Goal: Use online tool/utility: Utilize a website feature to perform a specific function

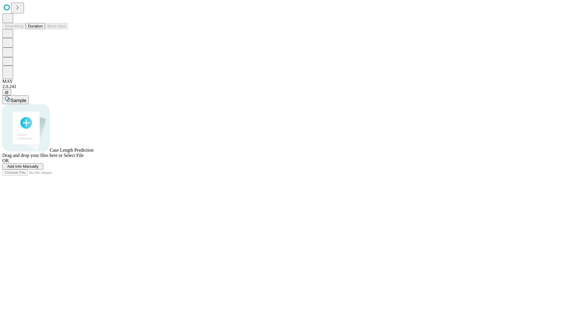
click at [43, 29] on button "Duration" at bounding box center [35, 26] width 19 height 6
click at [84, 158] on span "Select File" at bounding box center [74, 155] width 20 height 5
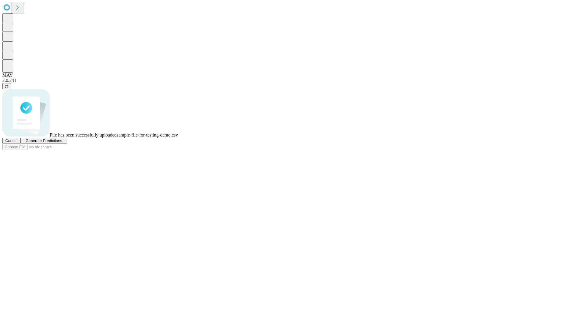
click at [62, 143] on span "Generate Predictions" at bounding box center [43, 141] width 37 height 4
